Goal: Use online tool/utility: Use online tool/utility

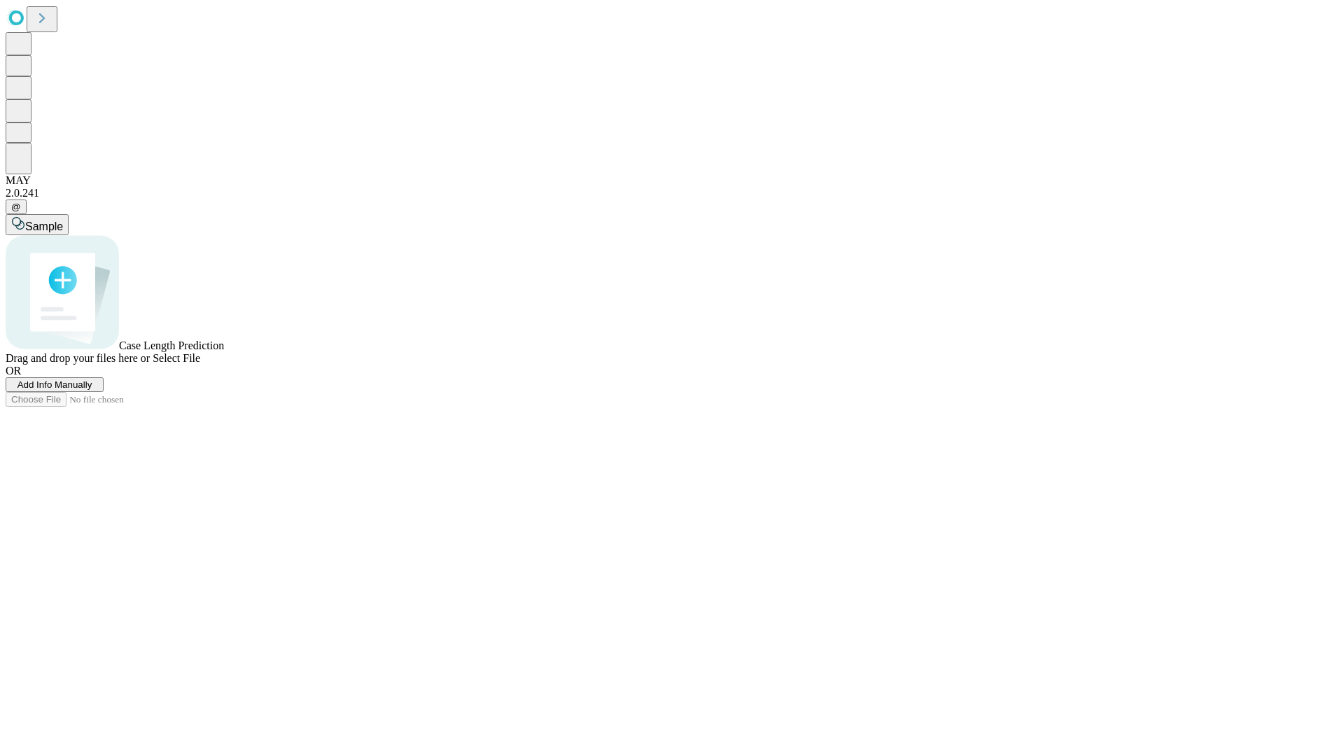
click at [92, 390] on span "Add Info Manually" at bounding box center [55, 385] width 75 height 11
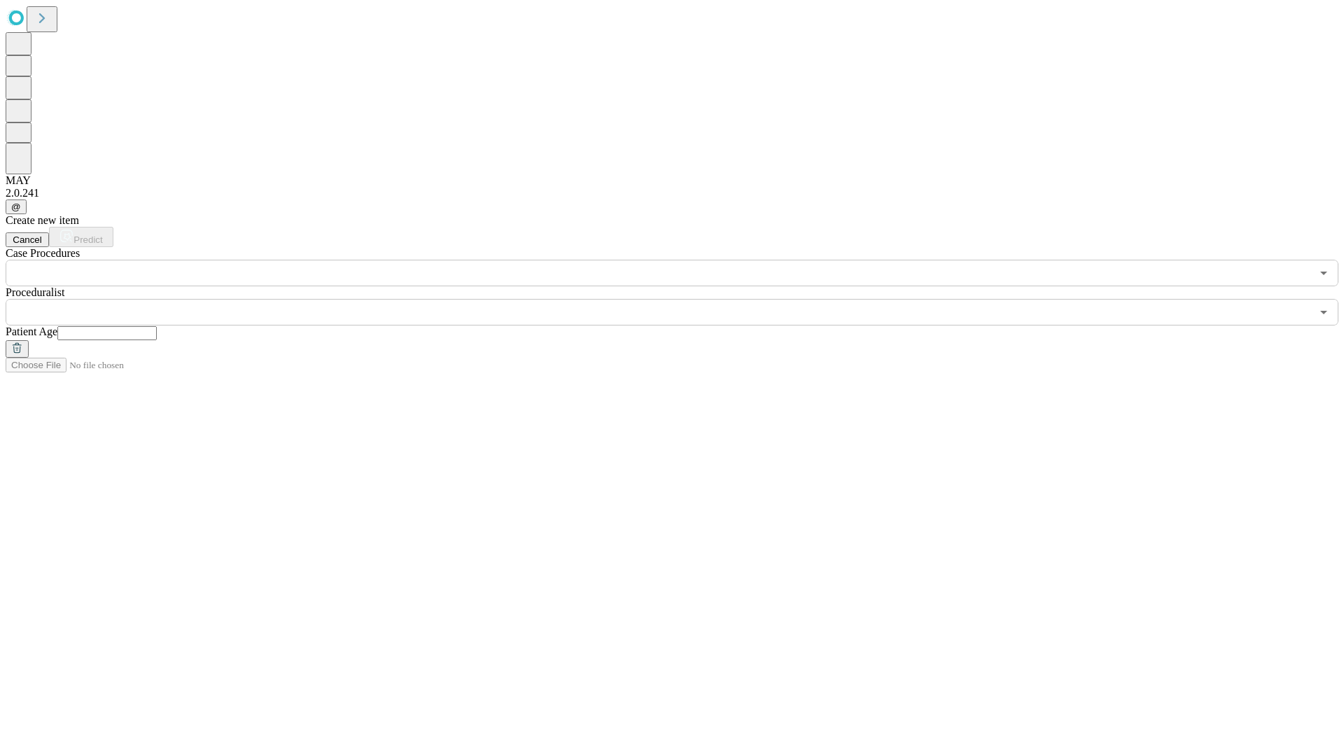
click at [157, 326] on input "text" at bounding box center [106, 333] width 99 height 14
type input "**"
click at [682, 299] on input "text" at bounding box center [659, 312] width 1306 height 27
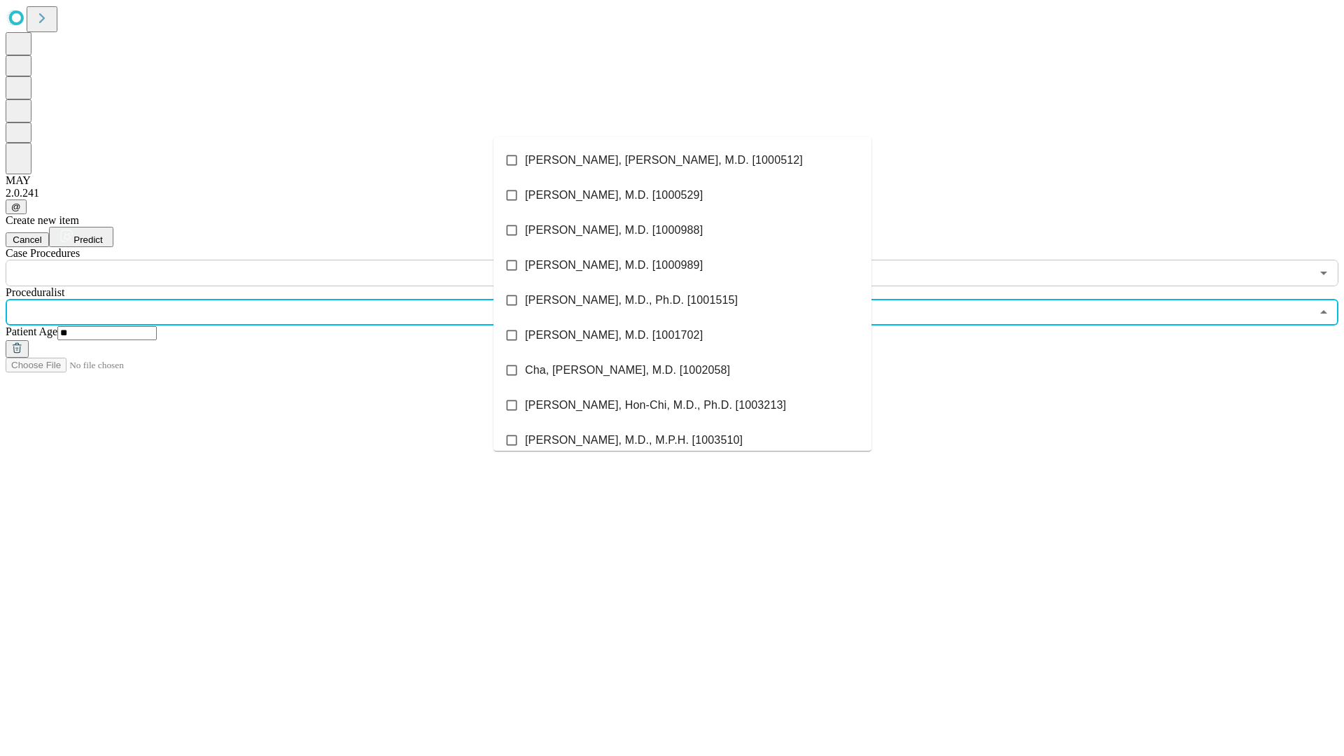
click at [683, 160] on li "[PERSON_NAME], [PERSON_NAME], M.D. [1000512]" at bounding box center [683, 160] width 378 height 35
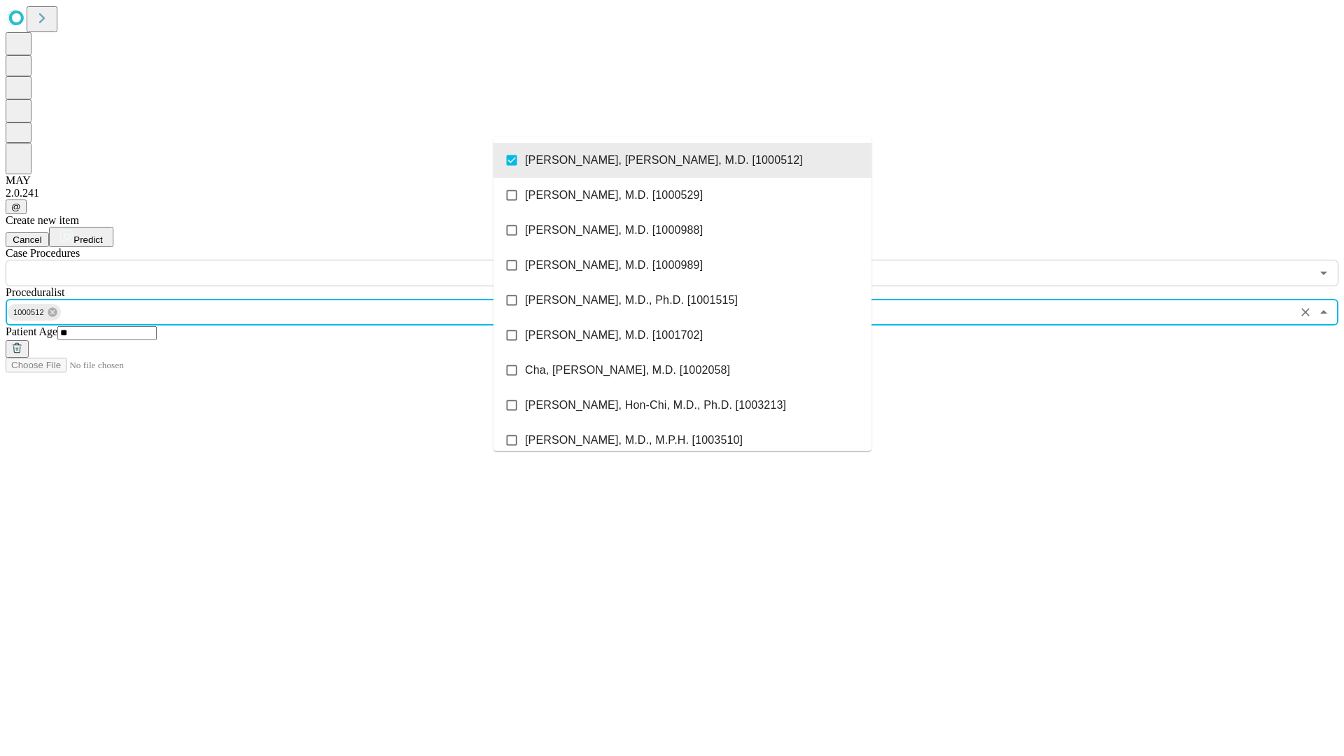
click at [294, 260] on input "text" at bounding box center [659, 273] width 1306 height 27
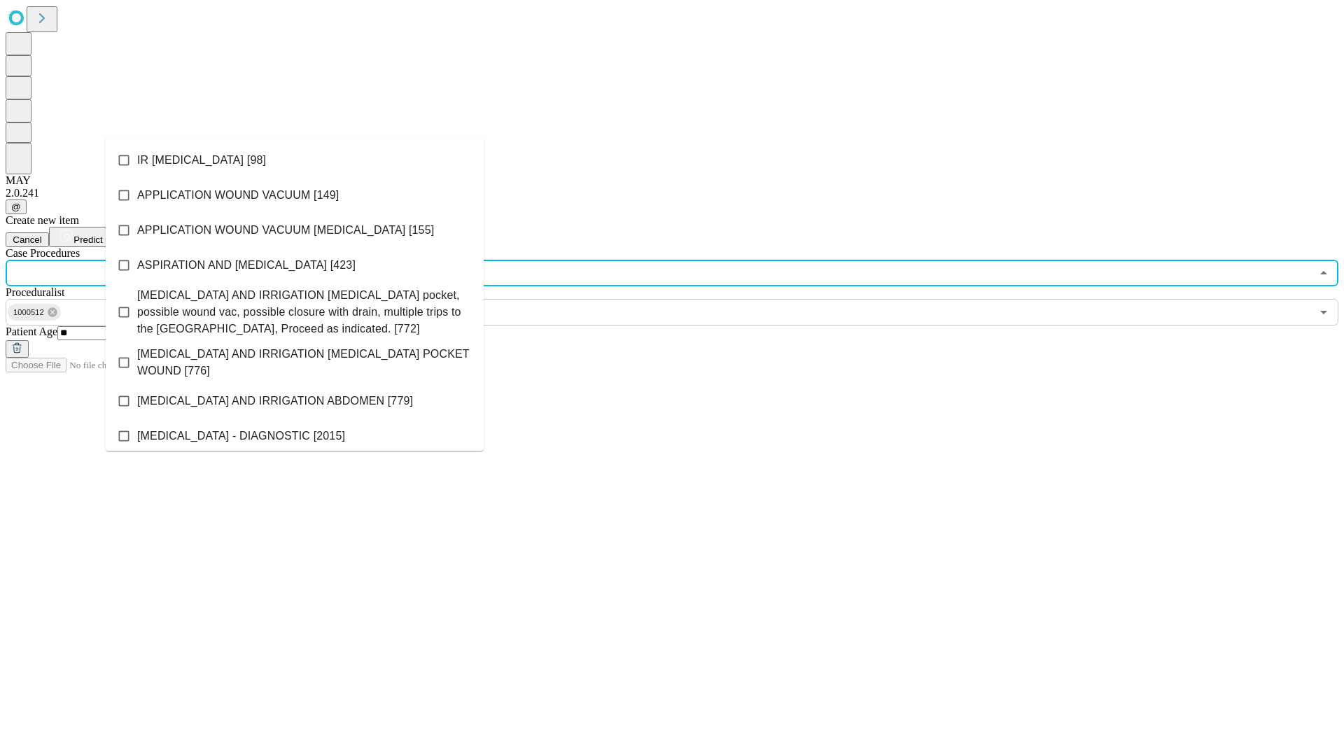
click at [295, 160] on li "IR [MEDICAL_DATA] [98]" at bounding box center [295, 160] width 378 height 35
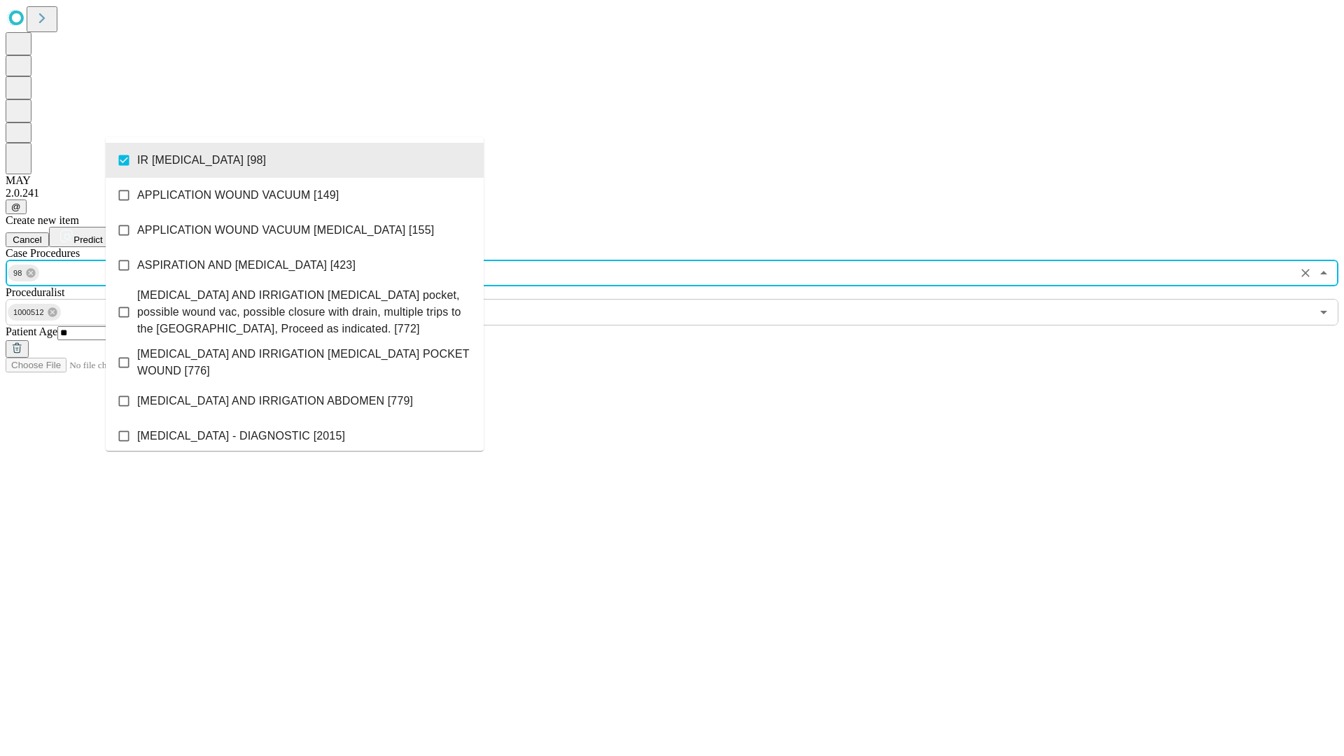
click at [102, 235] on span "Predict" at bounding box center [88, 240] width 29 height 11
